Goal: Task Accomplishment & Management: Complete application form

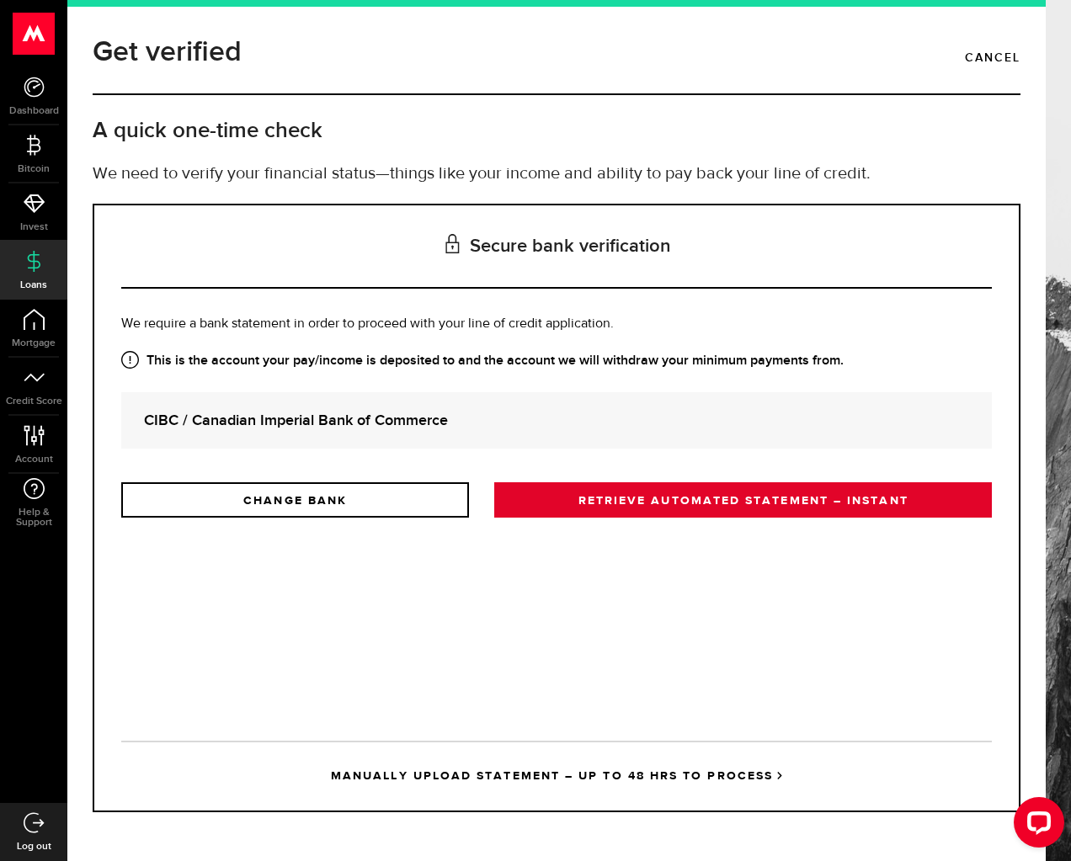
click at [590, 502] on link "RETRIEVE AUTOMATED STATEMENT – INSTANT" at bounding box center [743, 499] width 498 height 35
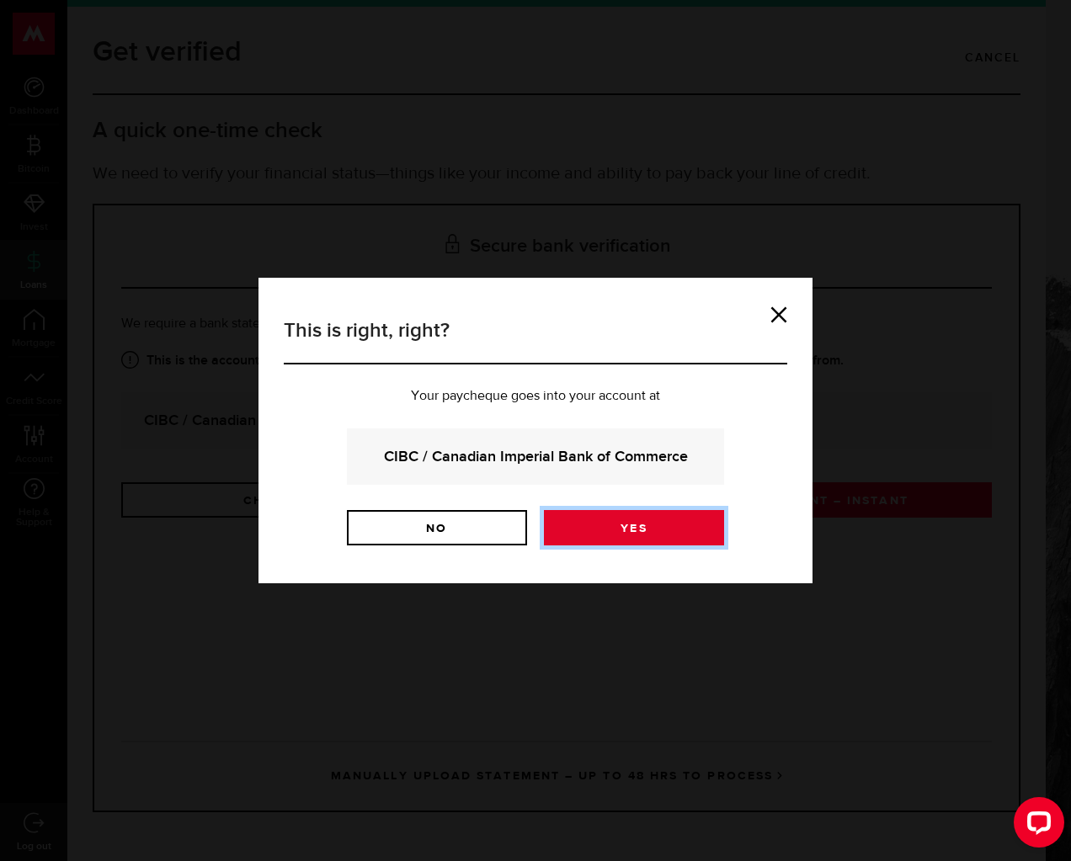
click at [620, 530] on link "Yes" at bounding box center [634, 527] width 180 height 35
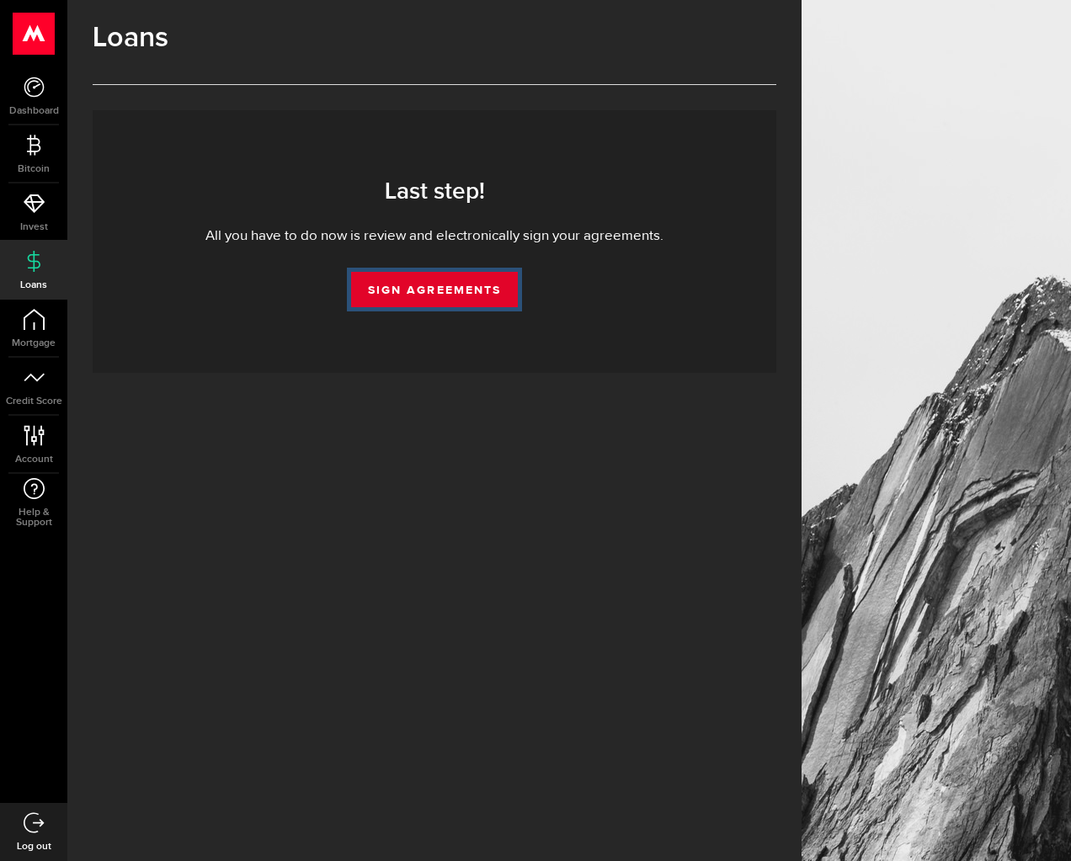
click at [410, 295] on link "Sign Agreements" at bounding box center [434, 289] width 167 height 35
